Goal: Check status: Check status

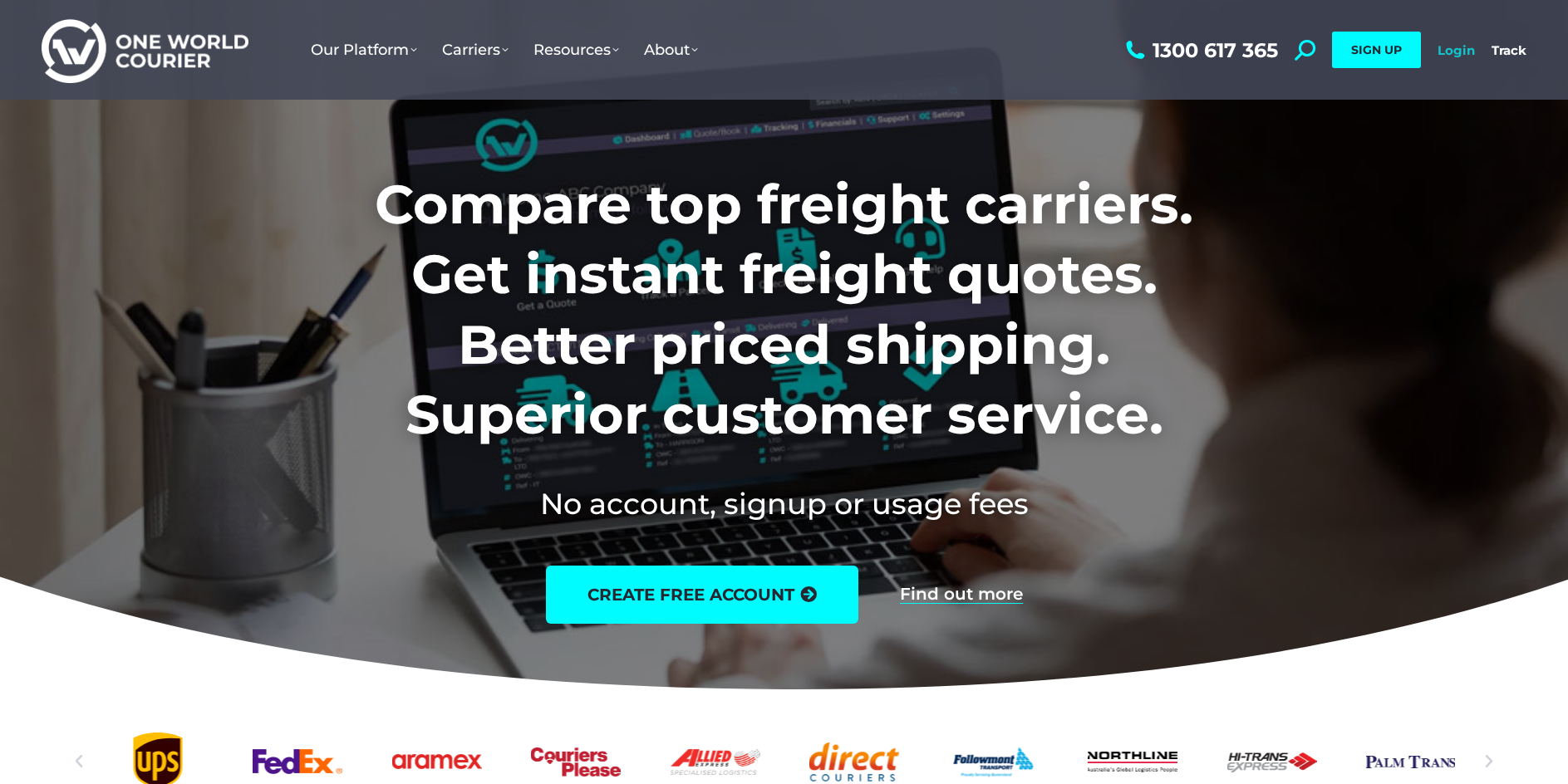
click at [1461, 48] on link "Login" at bounding box center [1457, 50] width 38 height 16
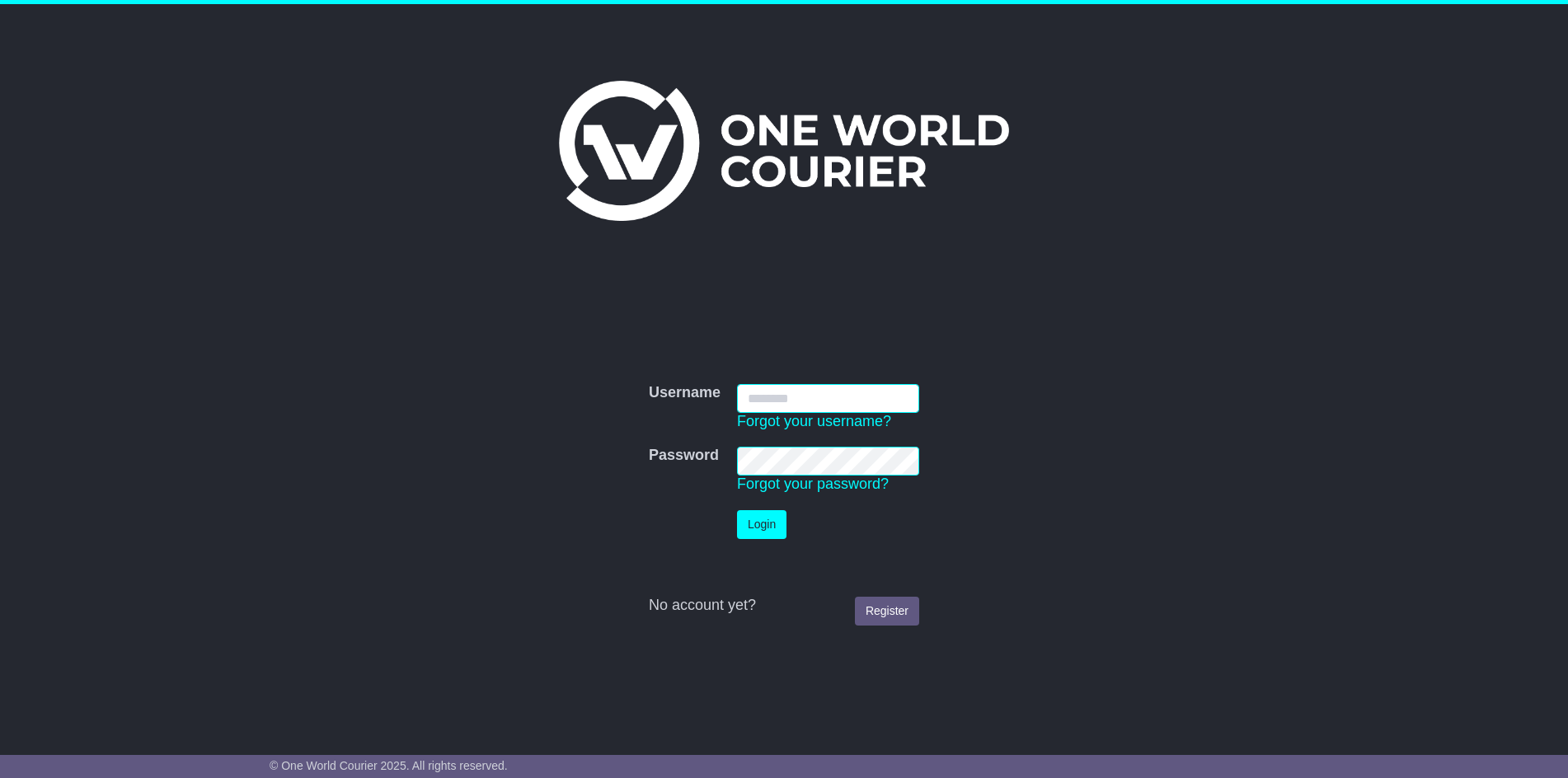
type input "**********"
click at [766, 521] on button "Login" at bounding box center [762, 525] width 49 height 29
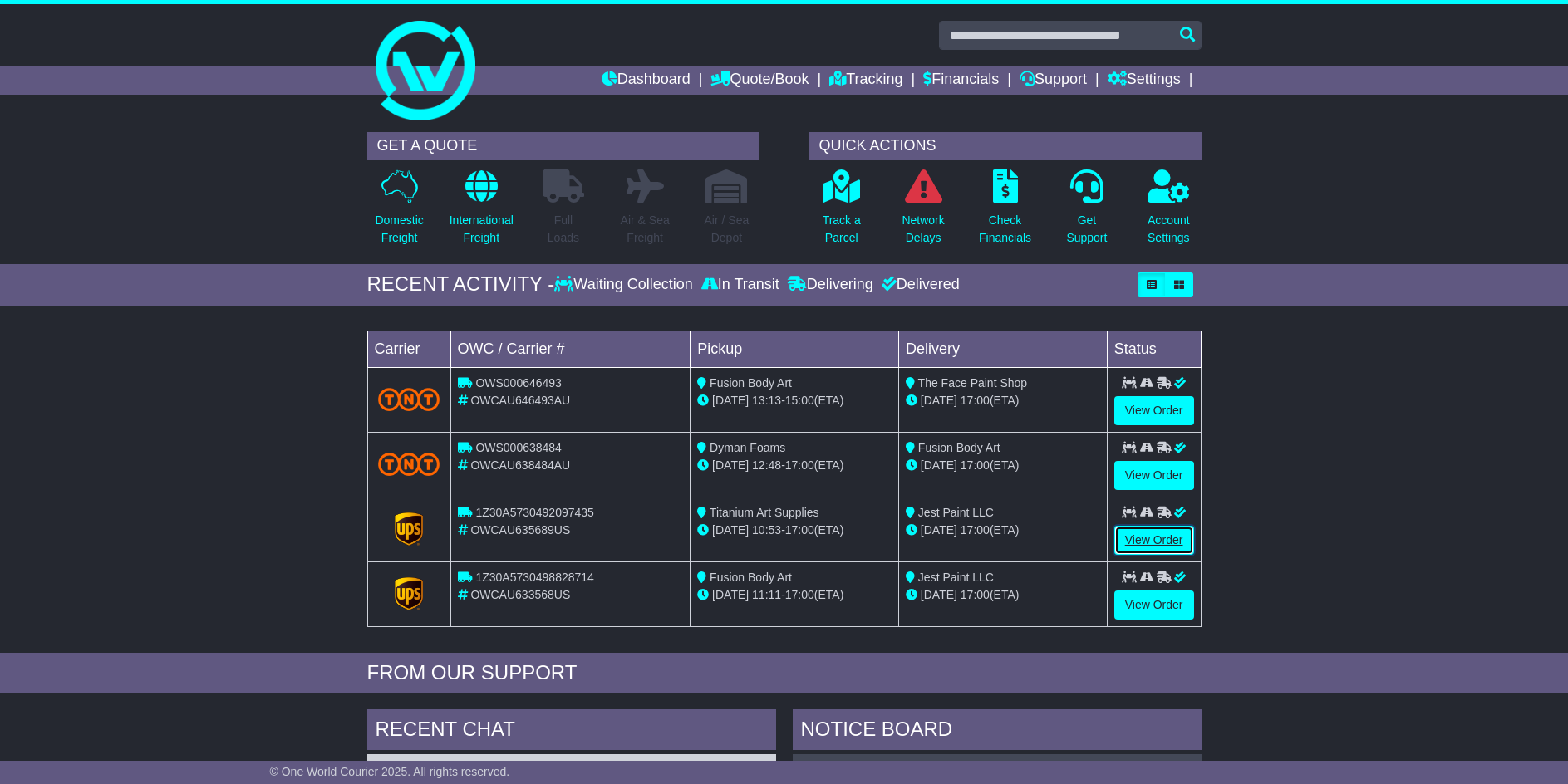
click at [1136, 533] on link "View Order" at bounding box center [1154, 540] width 80 height 29
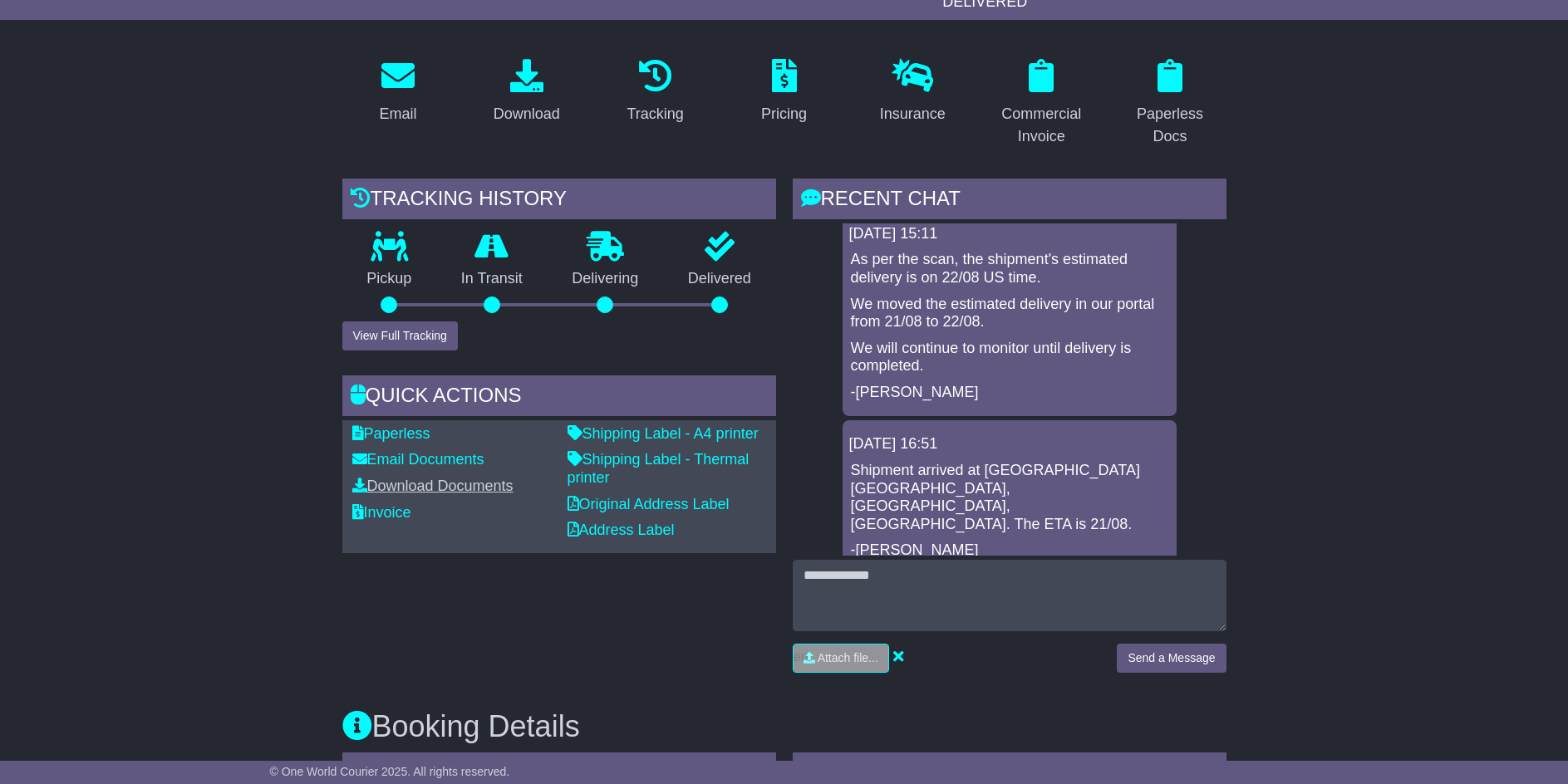
scroll to position [249, 0]
click at [478, 624] on div "Tracking history Pickup In Transit Problem Unknown Delivering Delivered View Fu…" at bounding box center [559, 430] width 450 height 507
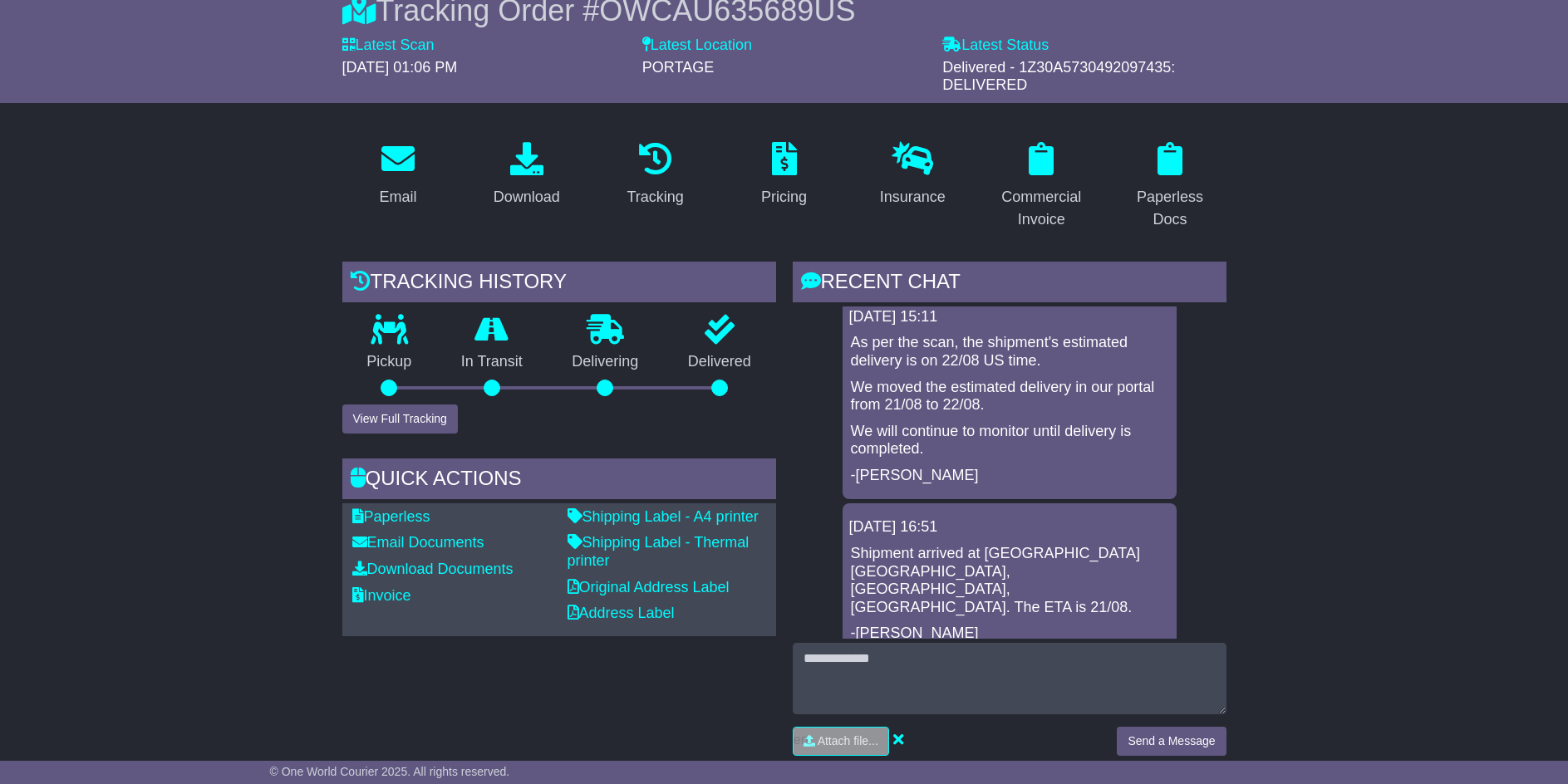
scroll to position [167, 0]
click at [401, 518] on link "Paperless" at bounding box center [391, 515] width 78 height 17
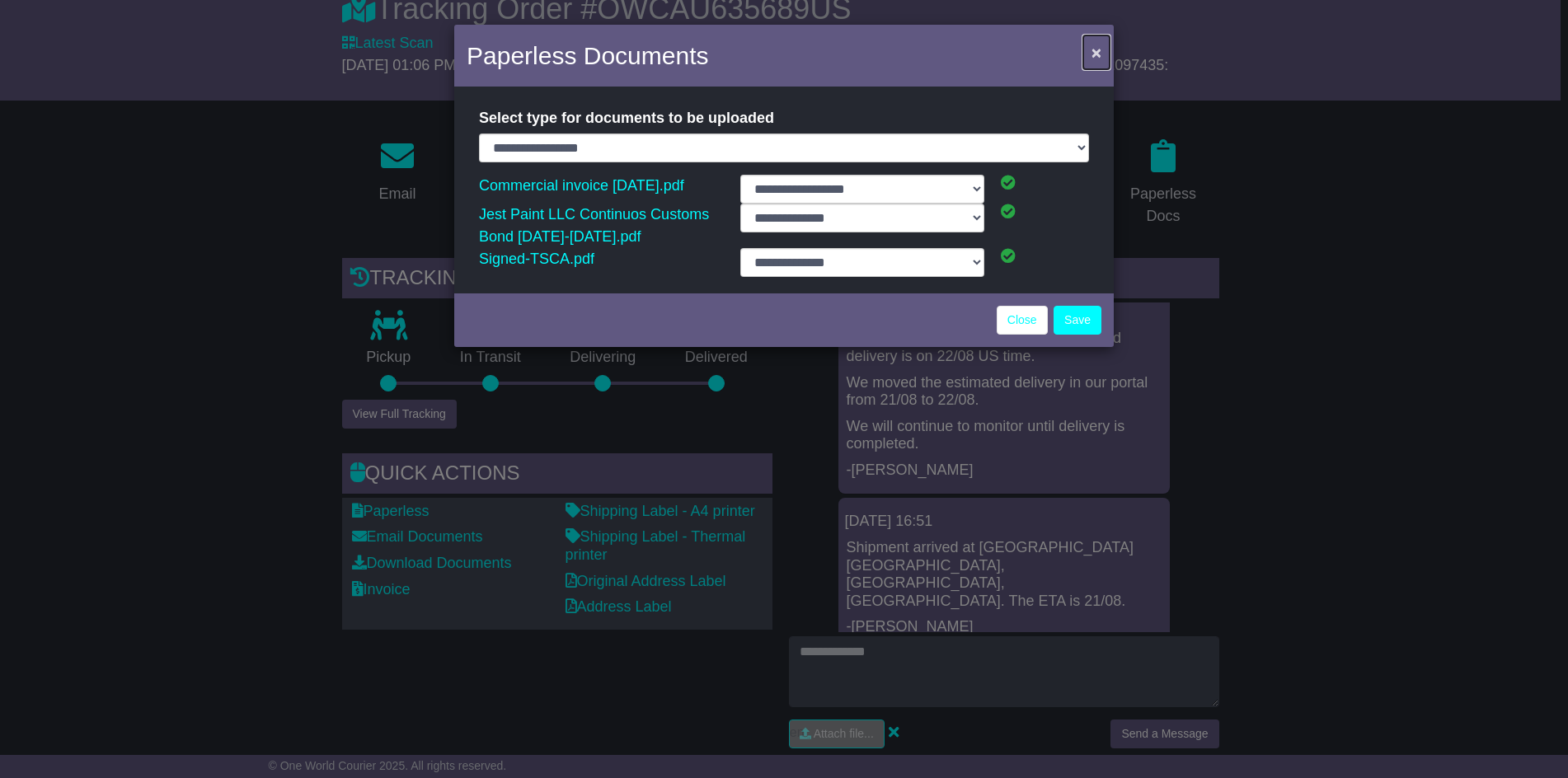
click at [1097, 46] on span "×" at bounding box center [1096, 52] width 10 height 19
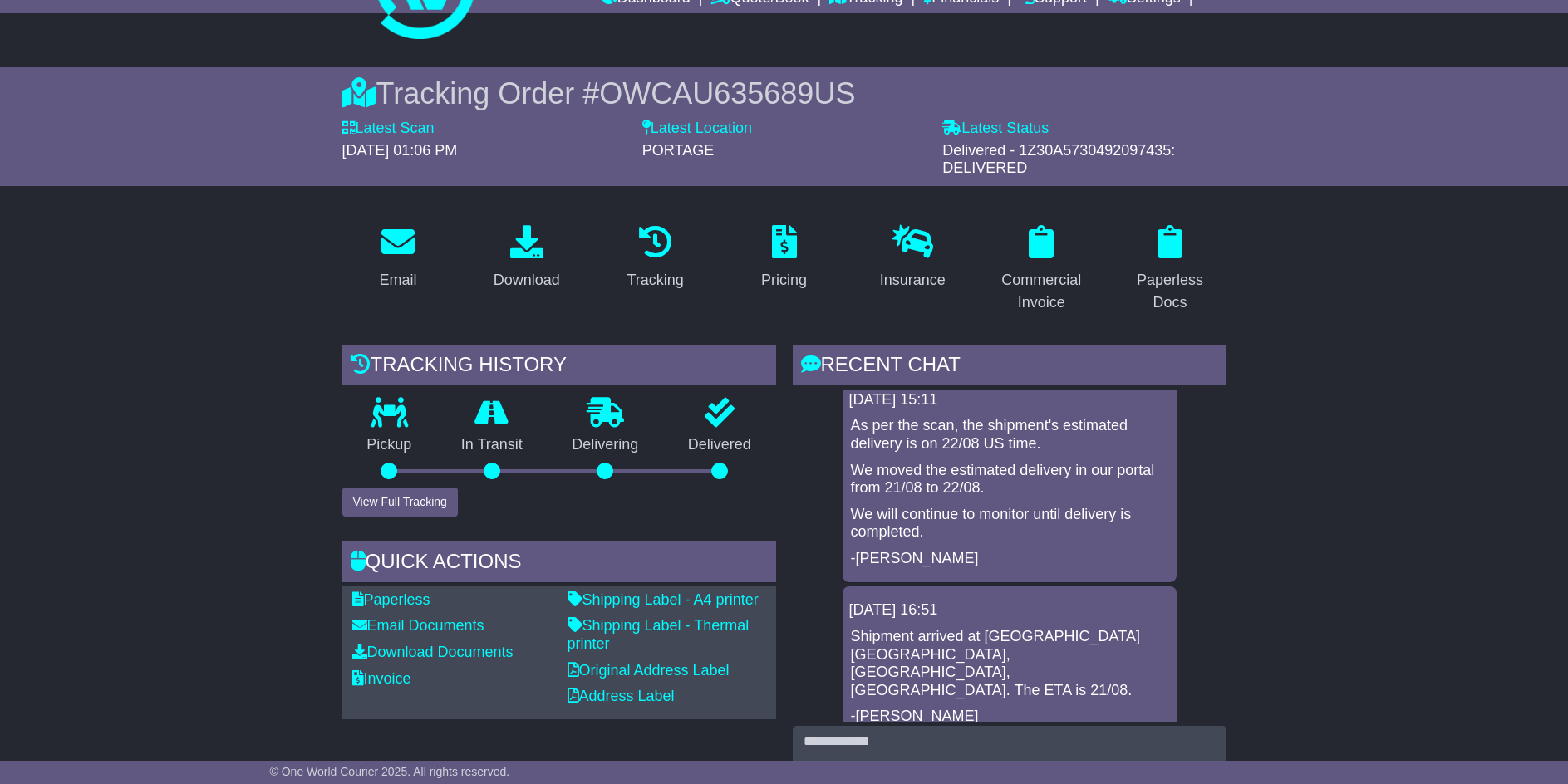
scroll to position [0, 0]
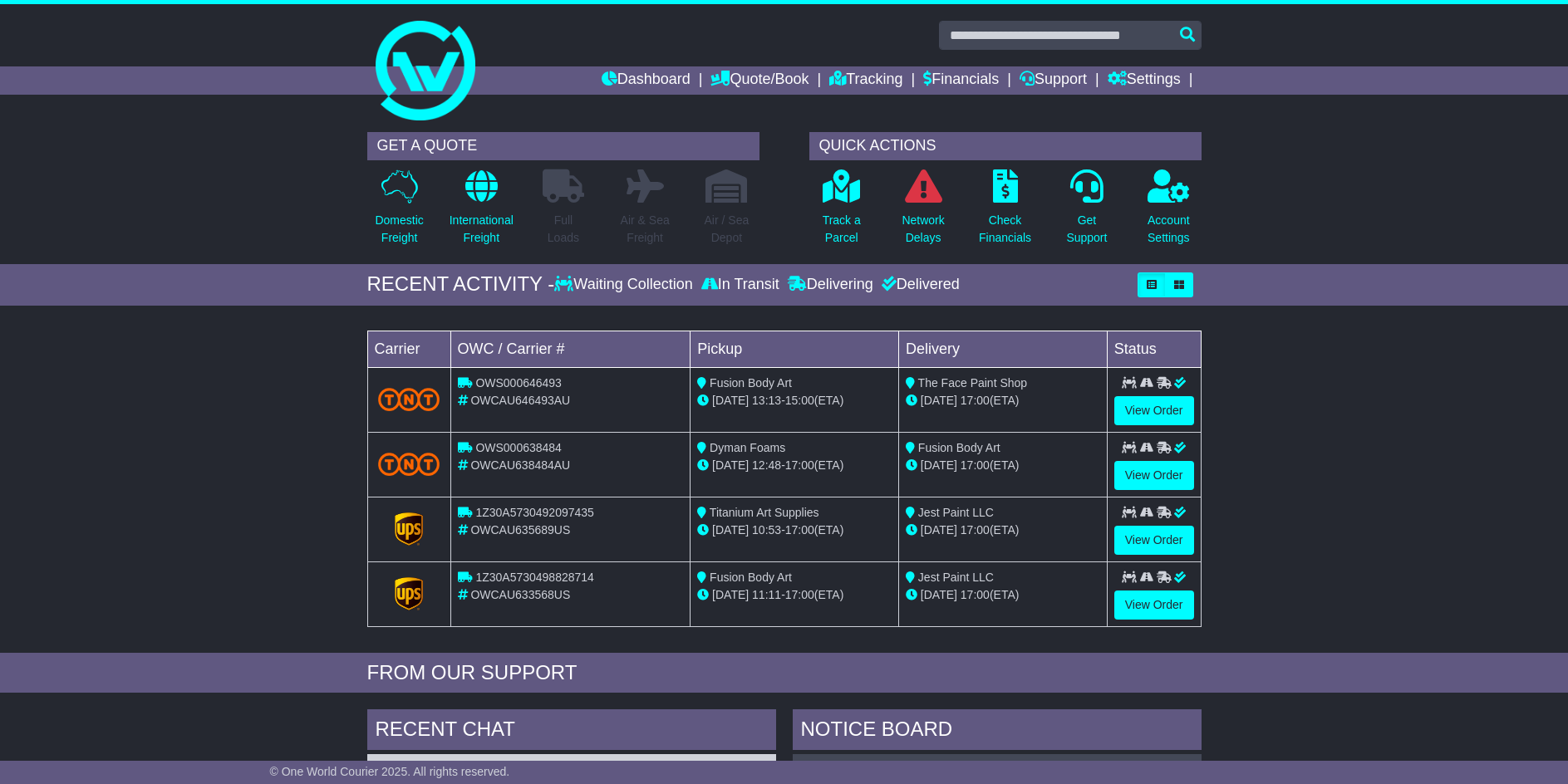
scroll to position [83, 0]
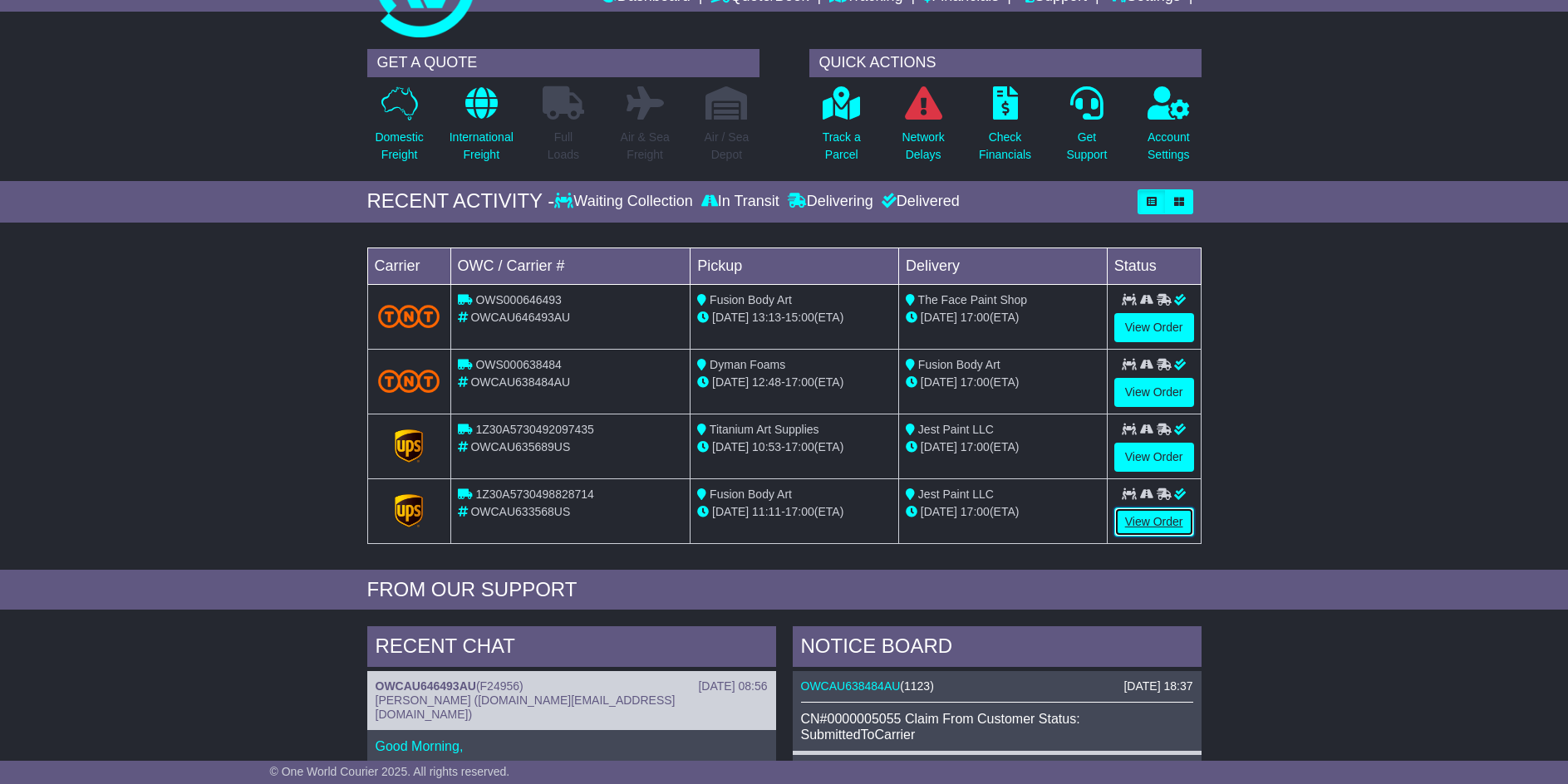
click at [1140, 519] on link "View Order" at bounding box center [1154, 523] width 80 height 29
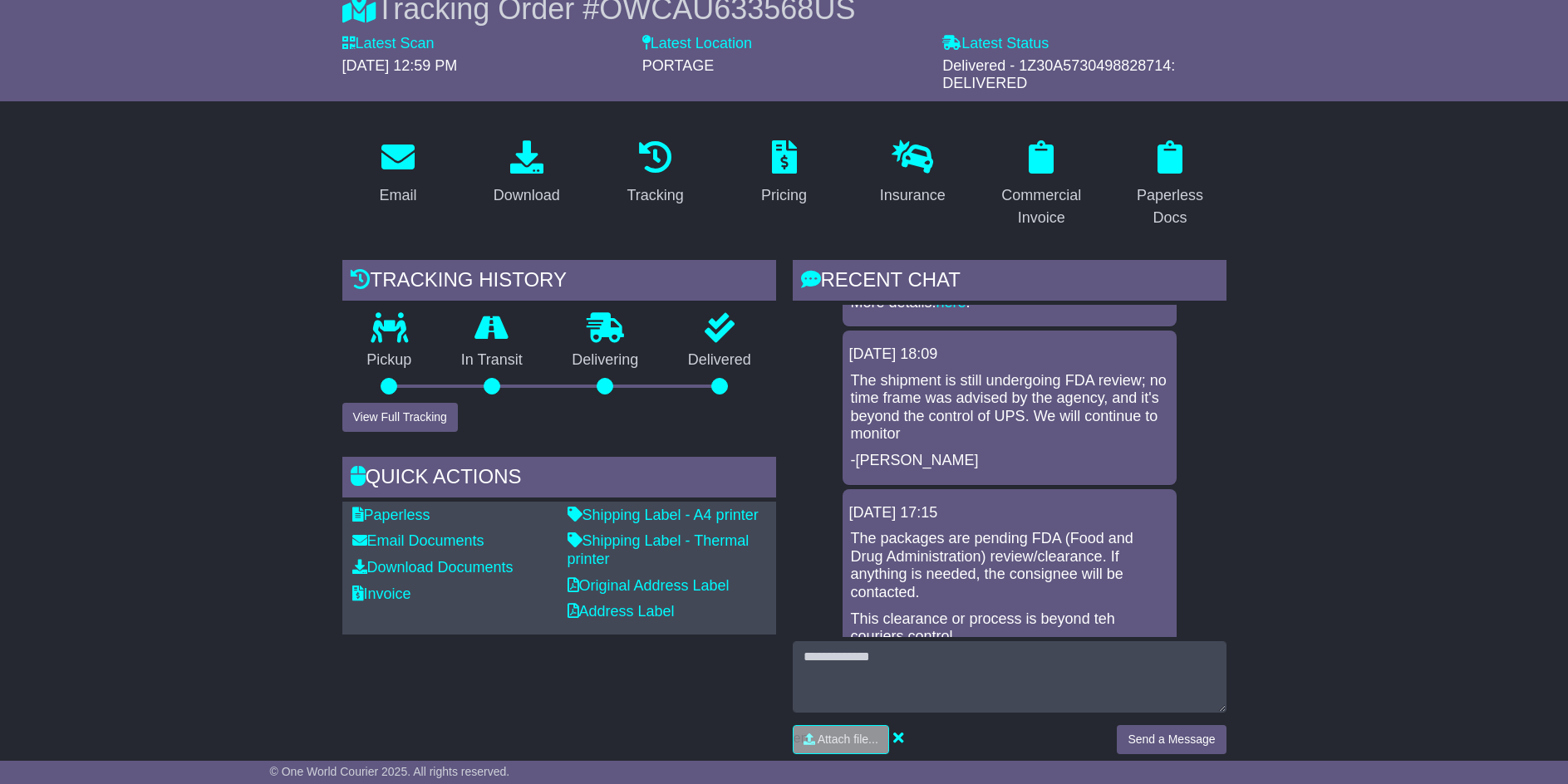
scroll to position [332, 0]
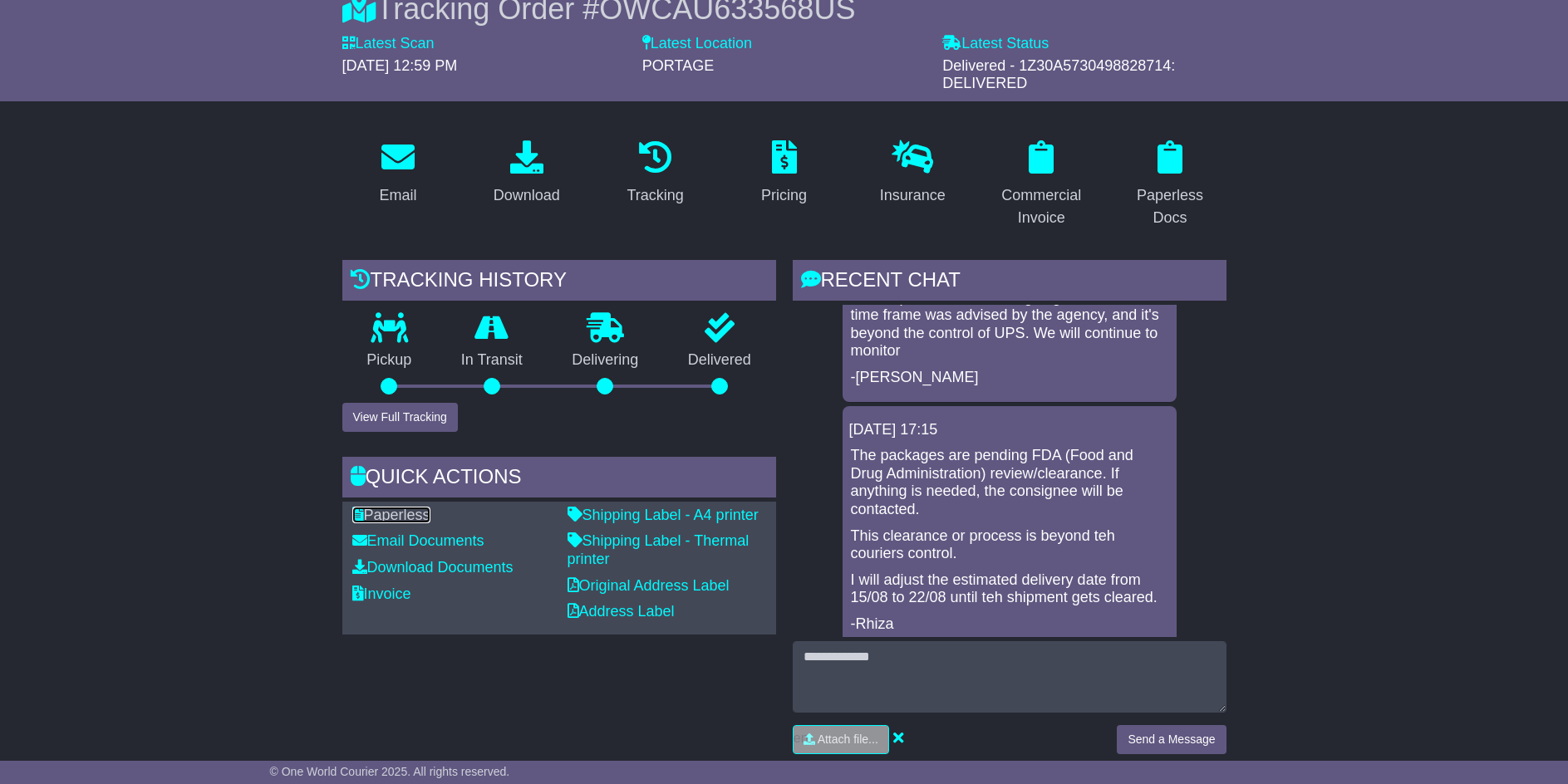
click at [422, 515] on link "Paperless" at bounding box center [391, 515] width 78 height 17
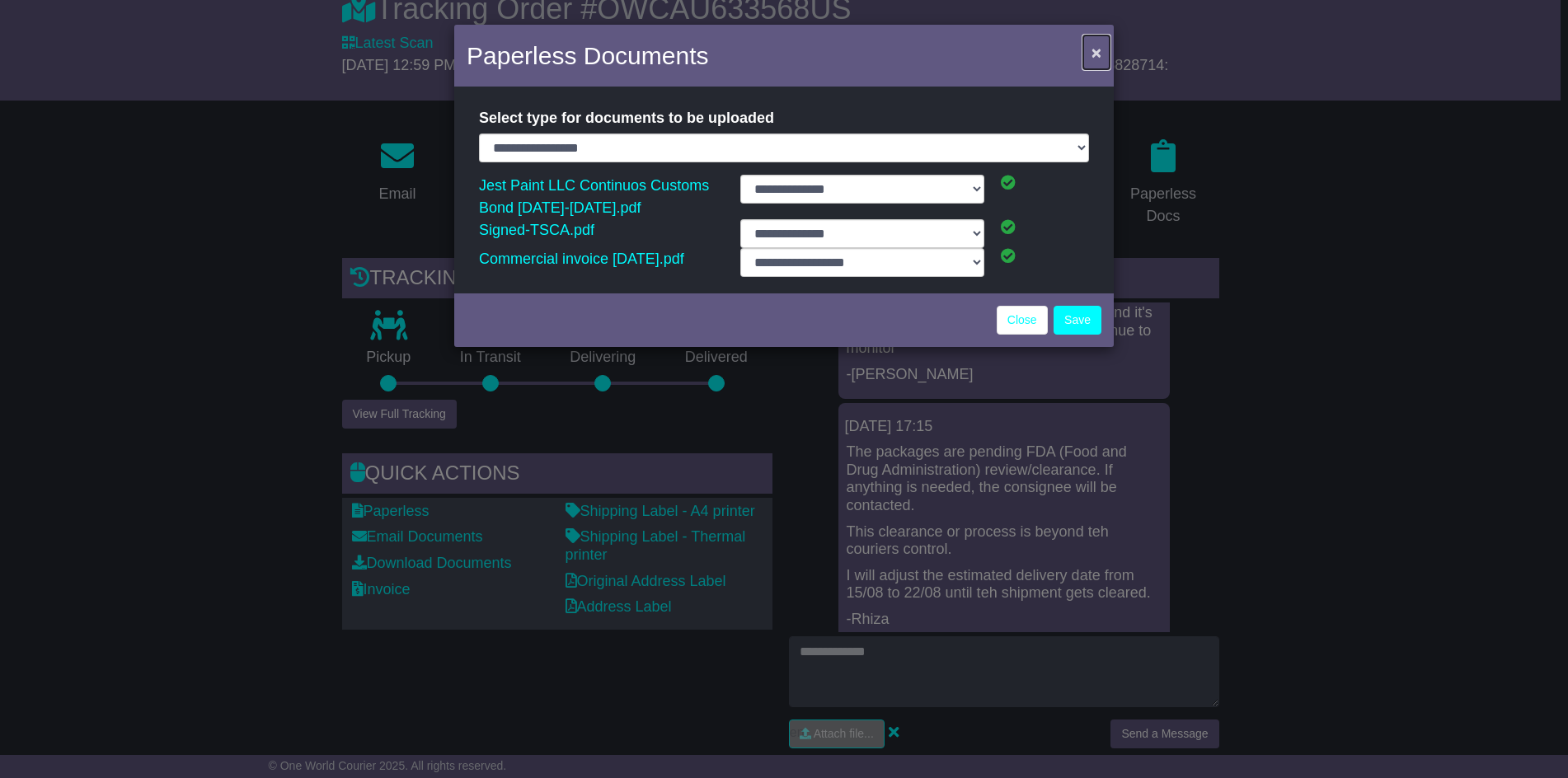
click at [1104, 53] on button "×" at bounding box center [1096, 52] width 26 height 34
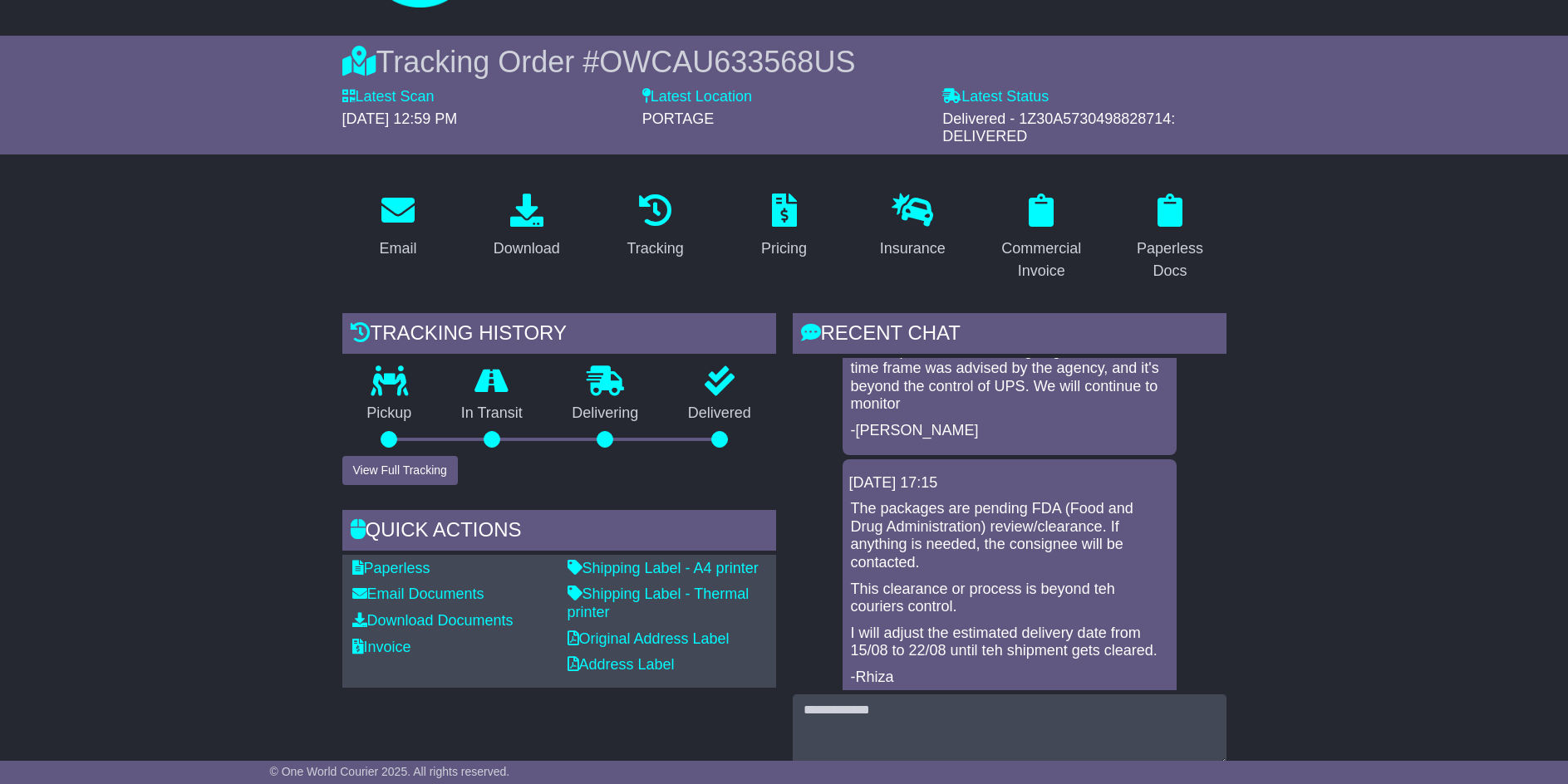
scroll to position [83, 0]
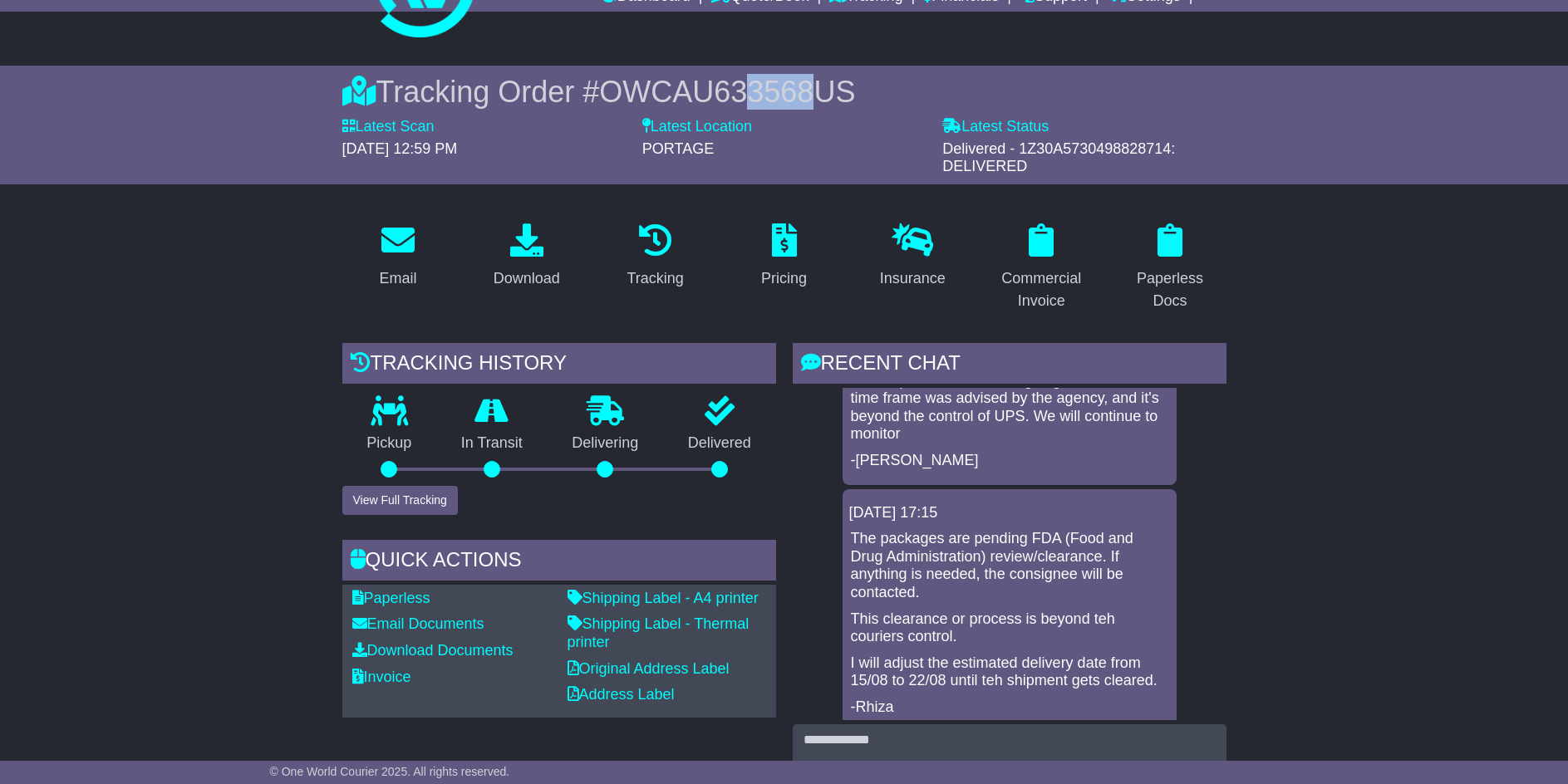
drag, startPoint x: 824, startPoint y: 92, endPoint x: 760, endPoint y: 95, distance: 64.1
click at [760, 95] on span "OWCAU633568US" at bounding box center [727, 91] width 256 height 34
click at [412, 604] on link "Paperless" at bounding box center [391, 598] width 78 height 17
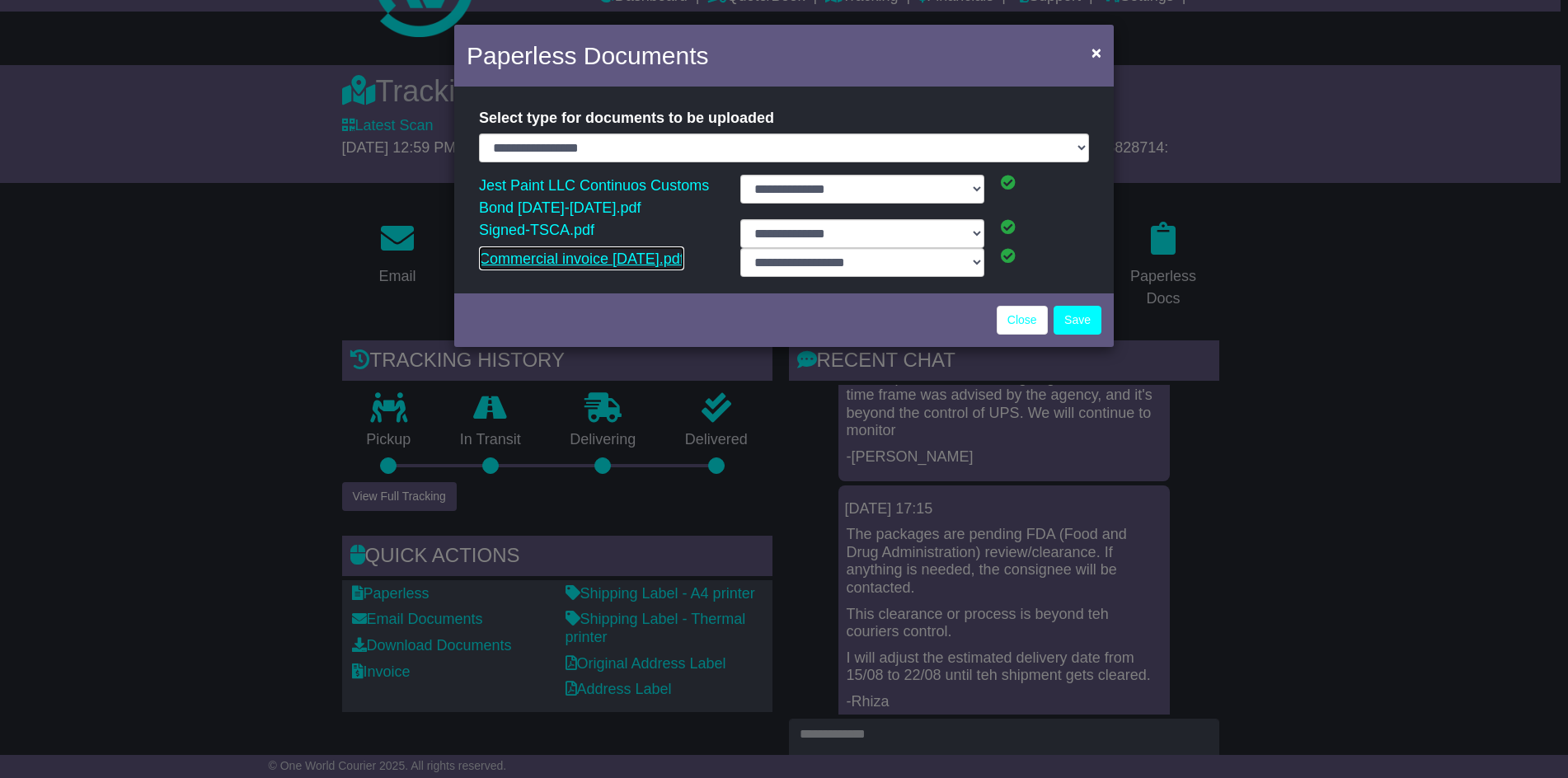
click at [522, 261] on link "Commercial invoice 13.08.2025.pdf" at bounding box center [581, 258] width 205 height 25
click at [1033, 321] on link "Close" at bounding box center [1022, 321] width 51 height 29
